Goal: Information Seeking & Learning: Understand process/instructions

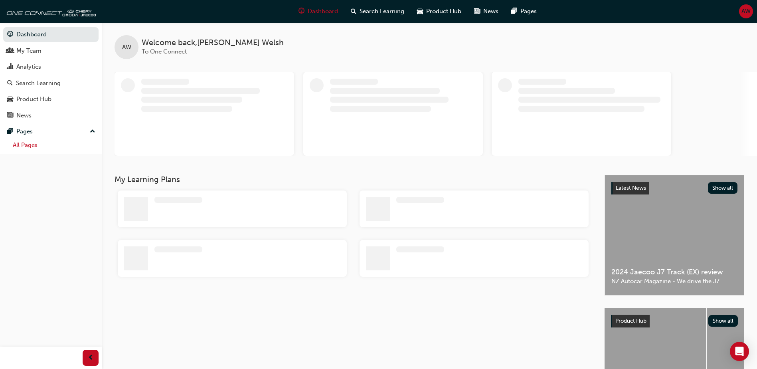
click at [33, 146] on link "All Pages" at bounding box center [54, 145] width 89 height 12
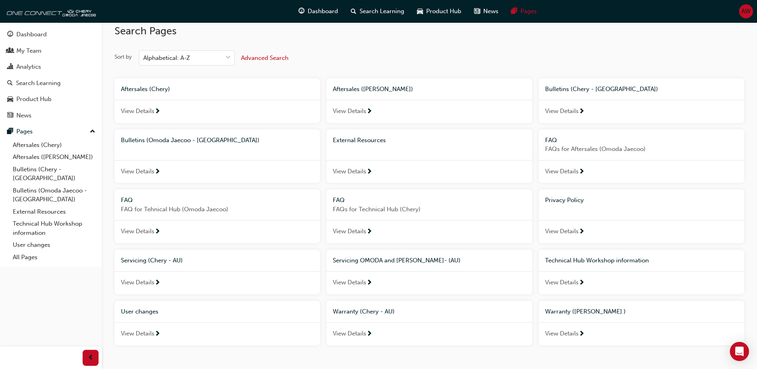
scroll to position [39, 0]
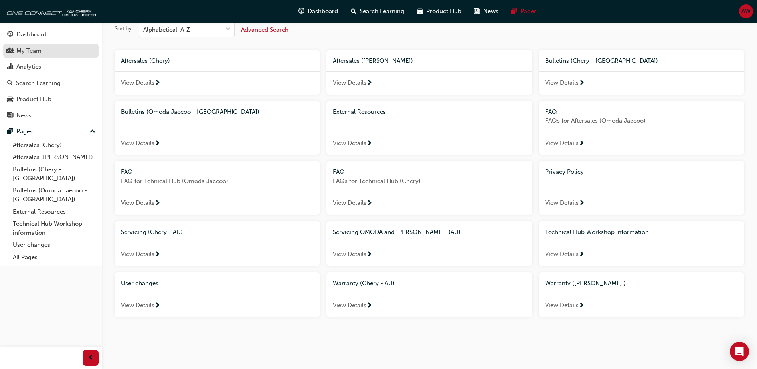
click at [34, 54] on div "My Team" at bounding box center [28, 50] width 25 height 9
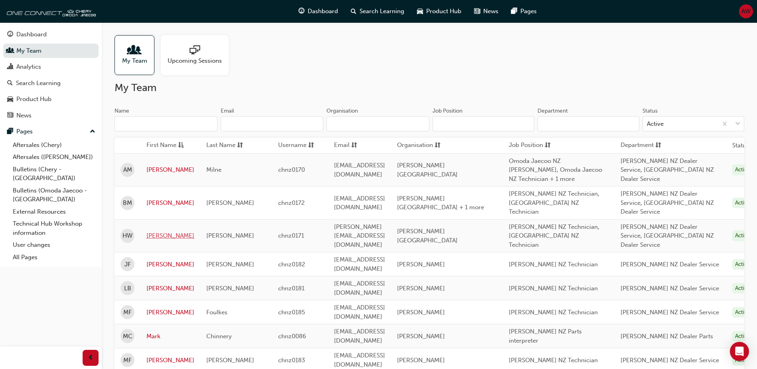
click at [162, 231] on link "[PERSON_NAME]" at bounding box center [170, 235] width 48 height 9
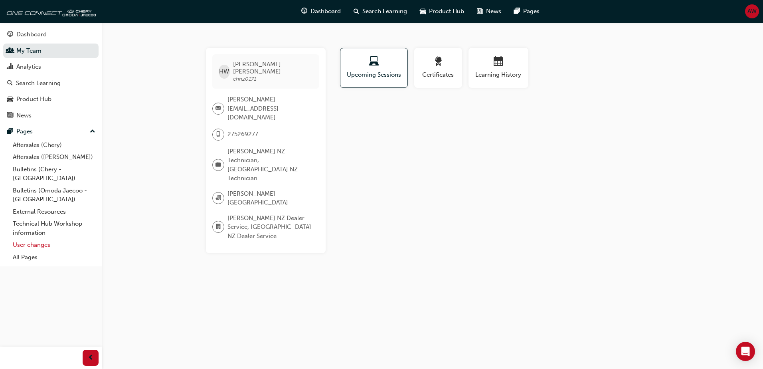
click at [27, 239] on link "User changes" at bounding box center [54, 245] width 89 height 12
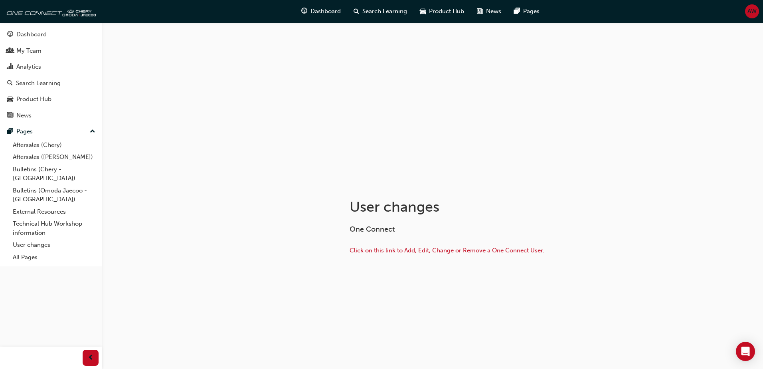
click at [438, 254] on span "Click on this link to Add, Edit, Change or Remove a One Connect User." at bounding box center [447, 250] width 195 height 7
click at [39, 239] on link "User changes" at bounding box center [54, 245] width 89 height 12
click at [454, 247] on span "Click on this link to Add, Edit, Change or Remove a One Connect User." at bounding box center [447, 250] width 195 height 7
